Goal: Task Accomplishment & Management: Use online tool/utility

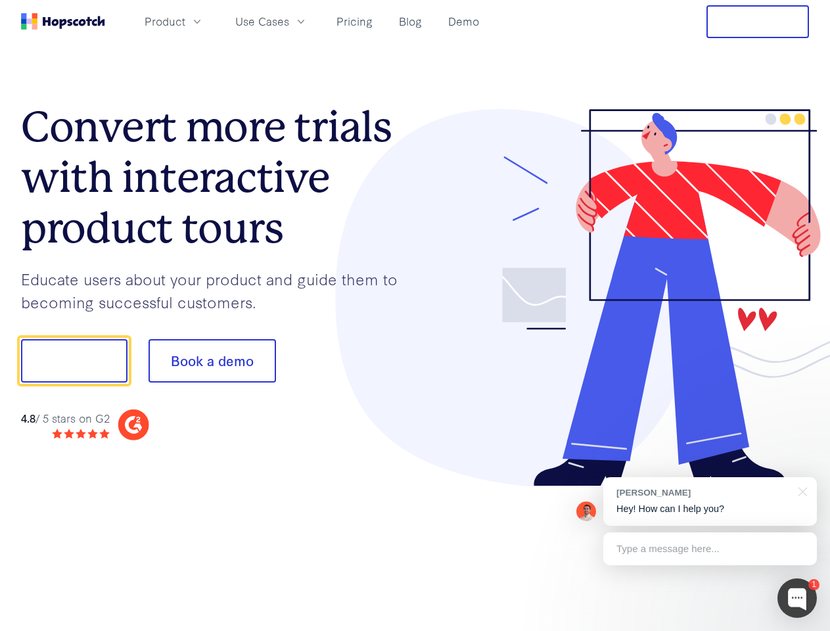
click at [415, 315] on div at bounding box center [612, 298] width 394 height 378
click at [185, 21] on span "Product" at bounding box center [164, 21] width 41 height 16
click at [289, 21] on span "Use Cases" at bounding box center [262, 21] width 54 height 16
click at [757, 22] on button "Free Trial" at bounding box center [757, 21] width 102 height 33
click at [74, 361] on button "Show me!" at bounding box center [74, 360] width 106 height 43
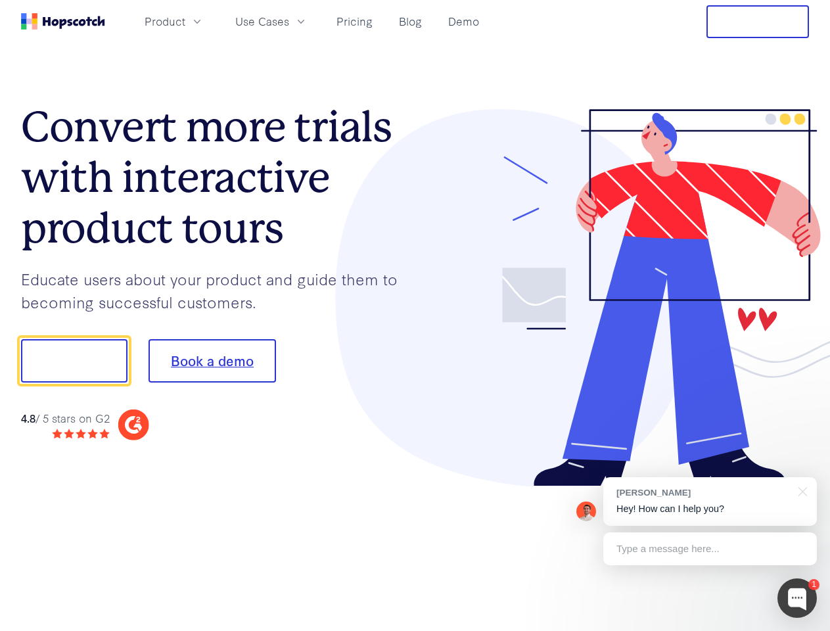
click at [211, 361] on button "Book a demo" at bounding box center [211, 360] width 127 height 43
click at [797, 598] on div at bounding box center [796, 597] width 39 height 39
click at [709, 501] on div "[PERSON_NAME] Hey! How can I help you?" at bounding box center [709, 501] width 213 height 49
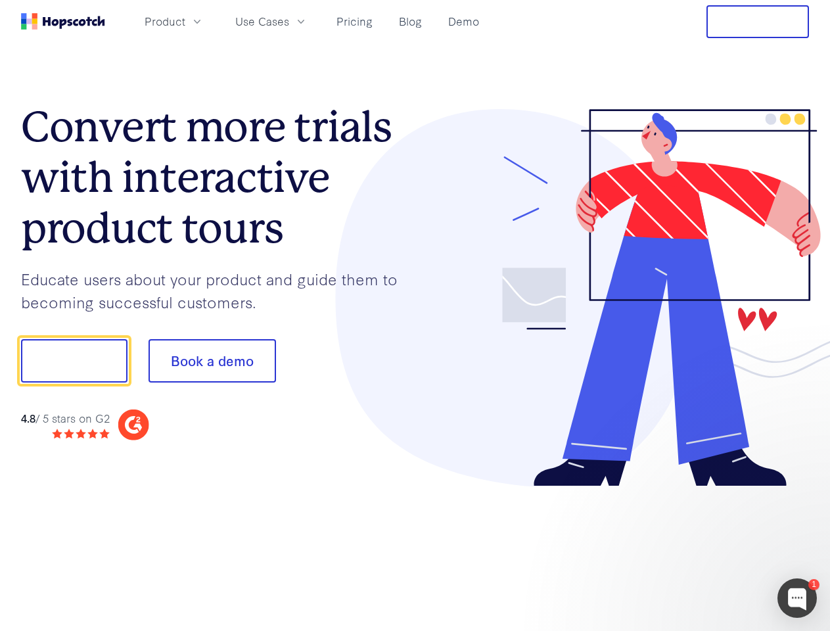
click at [800, 490] on div at bounding box center [693, 359] width 246 height 438
click at [709, 548] on div at bounding box center [693, 447] width 246 height 262
